Goal: Transaction & Acquisition: Purchase product/service

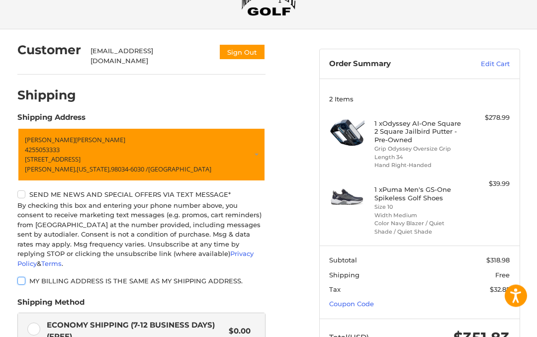
scroll to position [50, 0]
click at [406, 131] on h4 "1 x Odyssey AI-One Square 2 Square Jailbird Putter - Pre-Owned" at bounding box center [419, 131] width 88 height 24
click at [410, 135] on h4 "1 x Odyssey AI-One Square 2 Square Jailbird Putter - Pre-Owned" at bounding box center [419, 131] width 88 height 24
click at [347, 132] on img at bounding box center [346, 130] width 35 height 35
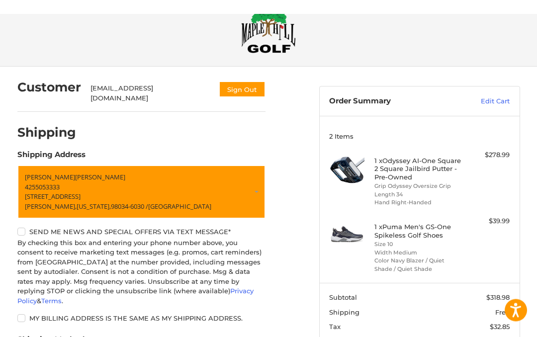
scroll to position [0, 0]
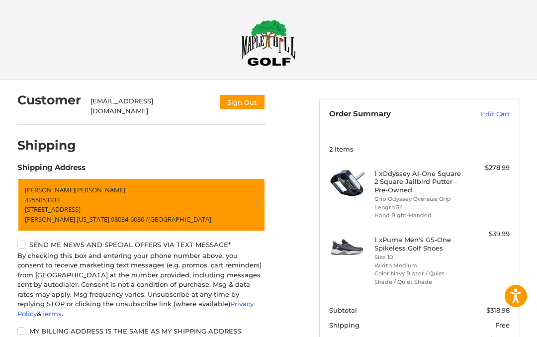
click at [408, 182] on h4 "1 x Odyssey AI-One Square 2 Square Jailbird Putter - Pre-Owned" at bounding box center [419, 182] width 88 height 24
click at [408, 183] on h4 "1 x Odyssey AI-One Square 2 Square Jailbird Putter - Pre-Owned" at bounding box center [419, 182] width 88 height 24
click at [351, 180] on img at bounding box center [346, 180] width 35 height 35
click at [423, 179] on h4 "1 x Odyssey AI-One Square 2 Square Jailbird Putter - Pre-Owned" at bounding box center [419, 182] width 88 height 24
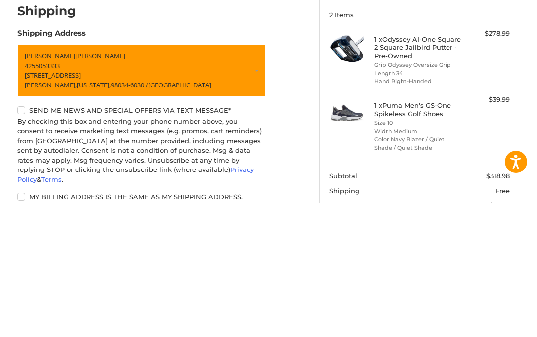
scroll to position [195, 0]
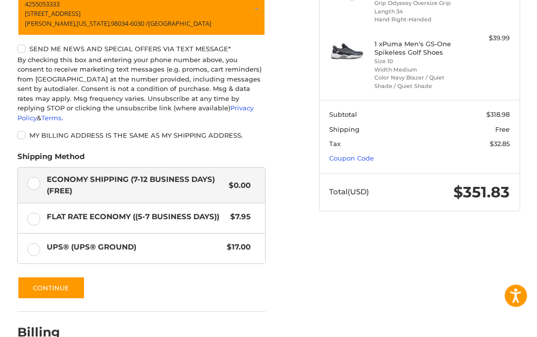
click at [44, 204] on label "Flat Rate Economy ((5-7 Business Days)) $7.95" at bounding box center [141, 219] width 247 height 30
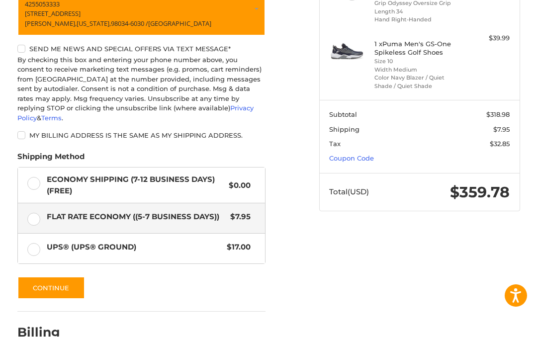
click at [40, 234] on label "UPS® (UPS® Ground) $17.00" at bounding box center [141, 249] width 247 height 30
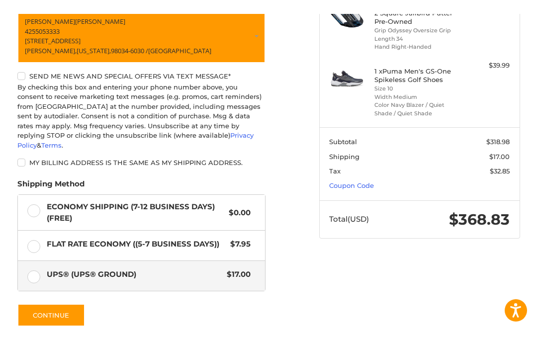
scroll to position [0, 0]
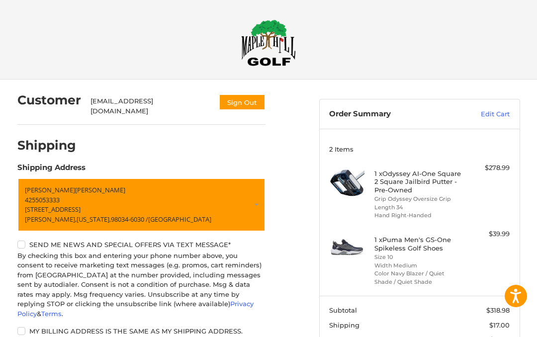
click at [273, 50] on img at bounding box center [268, 42] width 55 height 47
